Goal: Task Accomplishment & Management: Manage account settings

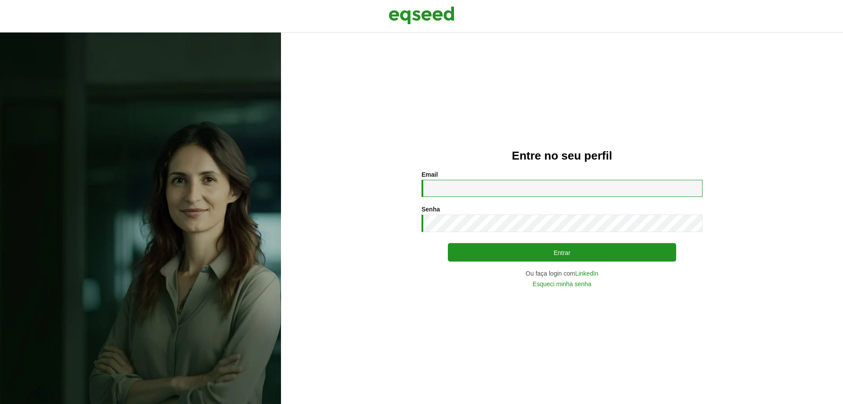
click at [513, 188] on input "Email *" at bounding box center [562, 188] width 281 height 17
type input "**********"
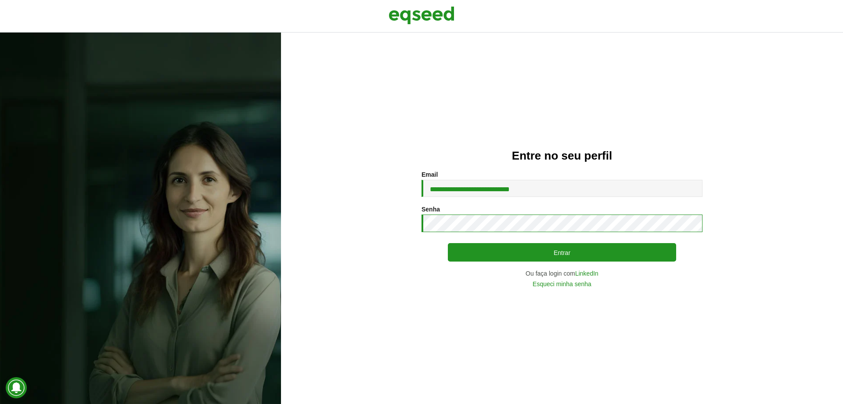
click at [448, 243] on button "Entrar" at bounding box center [562, 252] width 228 height 18
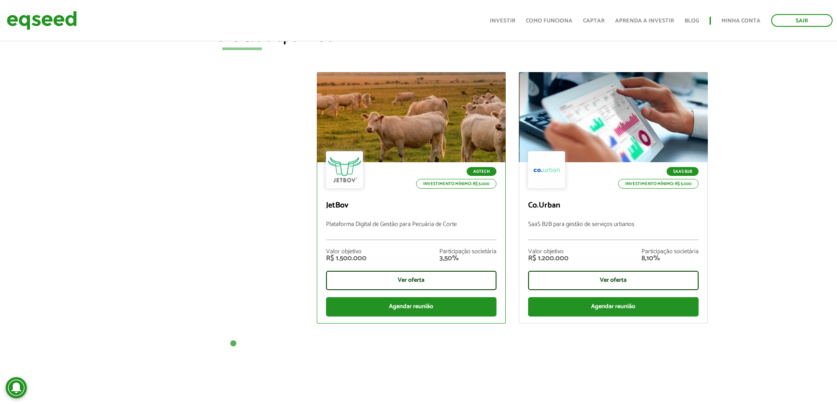
scroll to position [308, 0]
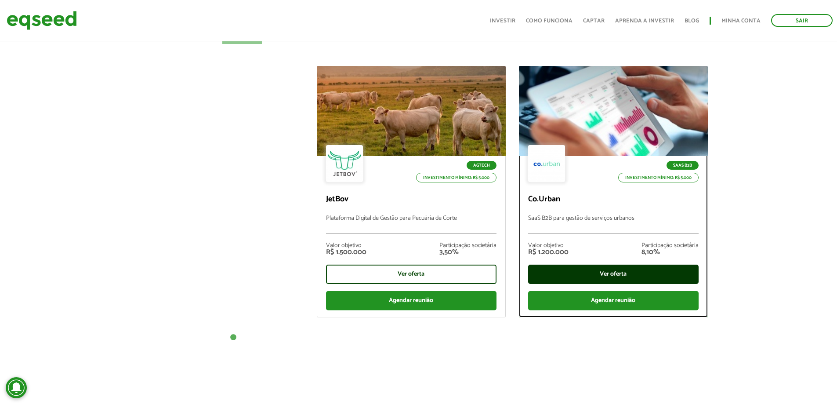
click at [633, 274] on div "Ver oferta" at bounding box center [613, 273] width 170 height 19
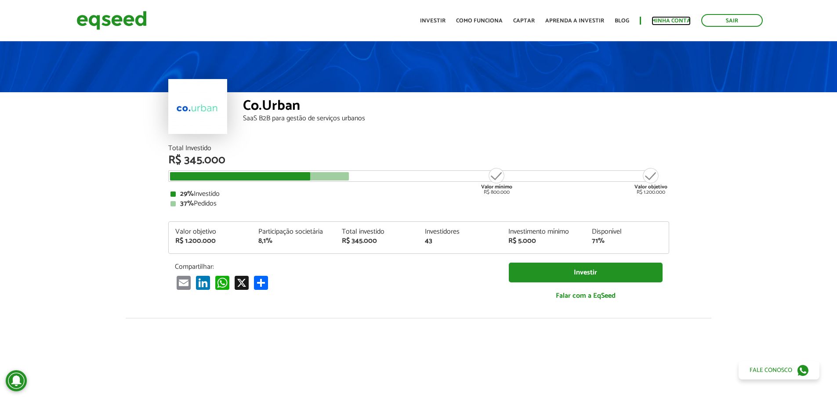
click at [666, 19] on link "Minha conta" at bounding box center [670, 21] width 39 height 6
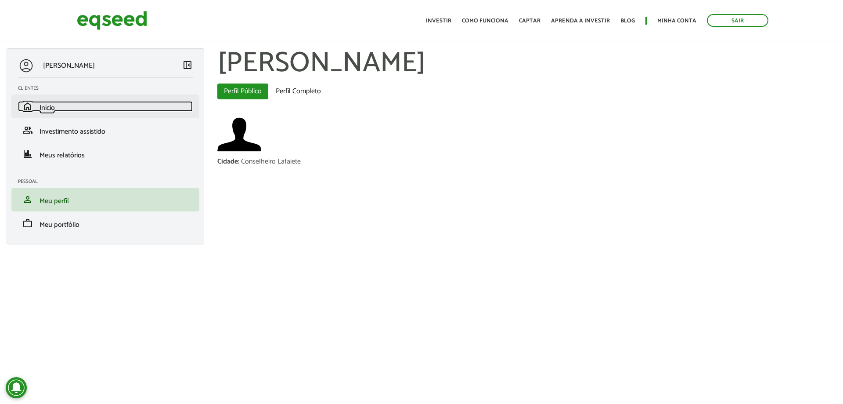
click at [56, 108] on link "home Início" at bounding box center [105, 106] width 175 height 11
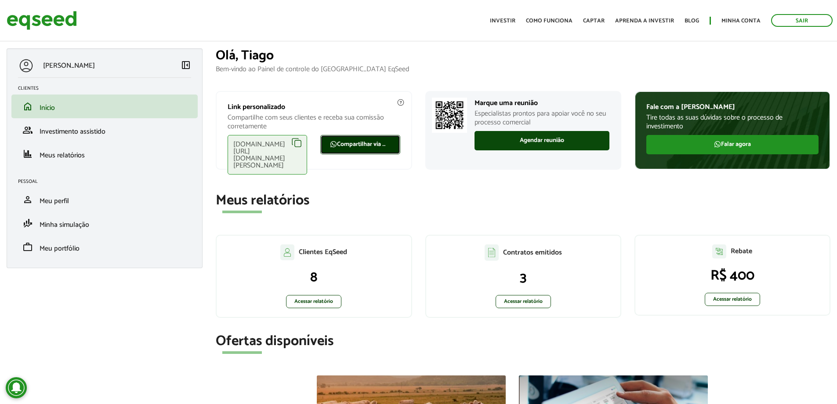
click at [381, 142] on link "Compartilhar via WhatsApp" at bounding box center [360, 144] width 80 height 19
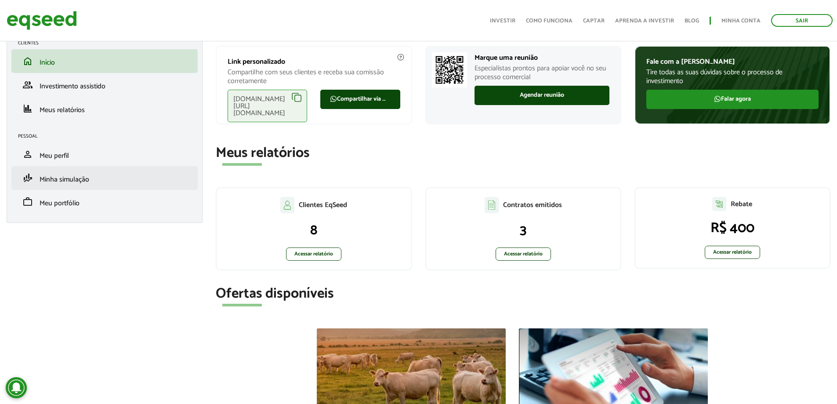
scroll to position [44, 0]
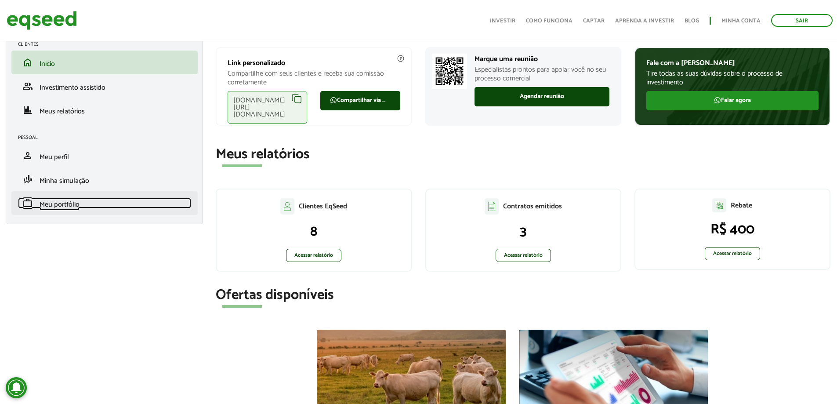
click at [64, 209] on span "Meu portfólio" at bounding box center [60, 205] width 40 height 12
